Goal: Transaction & Acquisition: Purchase product/service

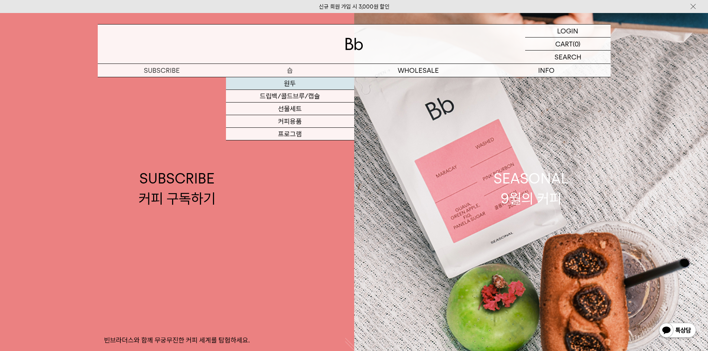
click at [293, 81] on link "원두" at bounding box center [290, 83] width 128 height 13
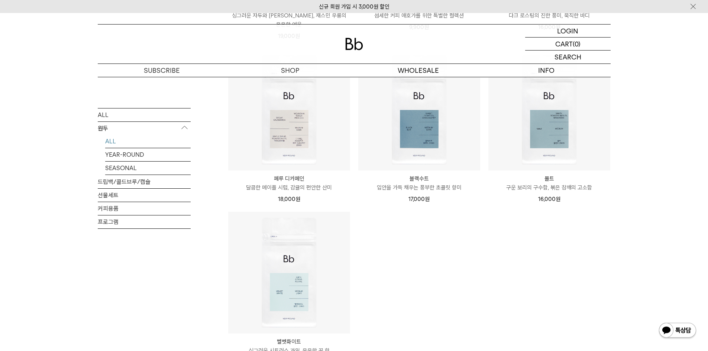
scroll to position [595, 0]
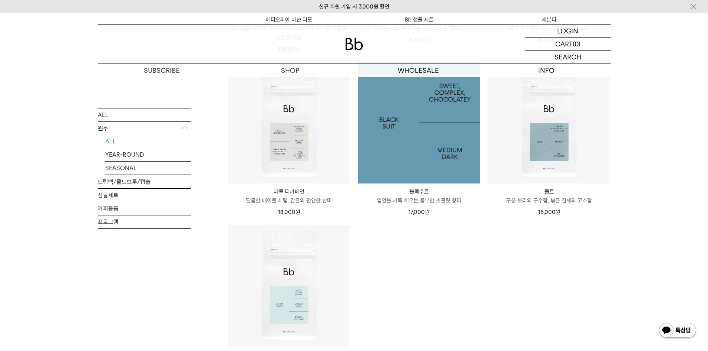
click at [423, 145] on img at bounding box center [419, 123] width 122 height 122
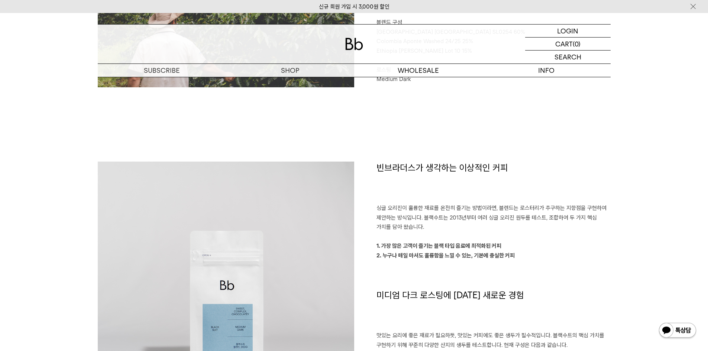
scroll to position [595, 0]
